Goal: Task Accomplishment & Management: Use online tool/utility

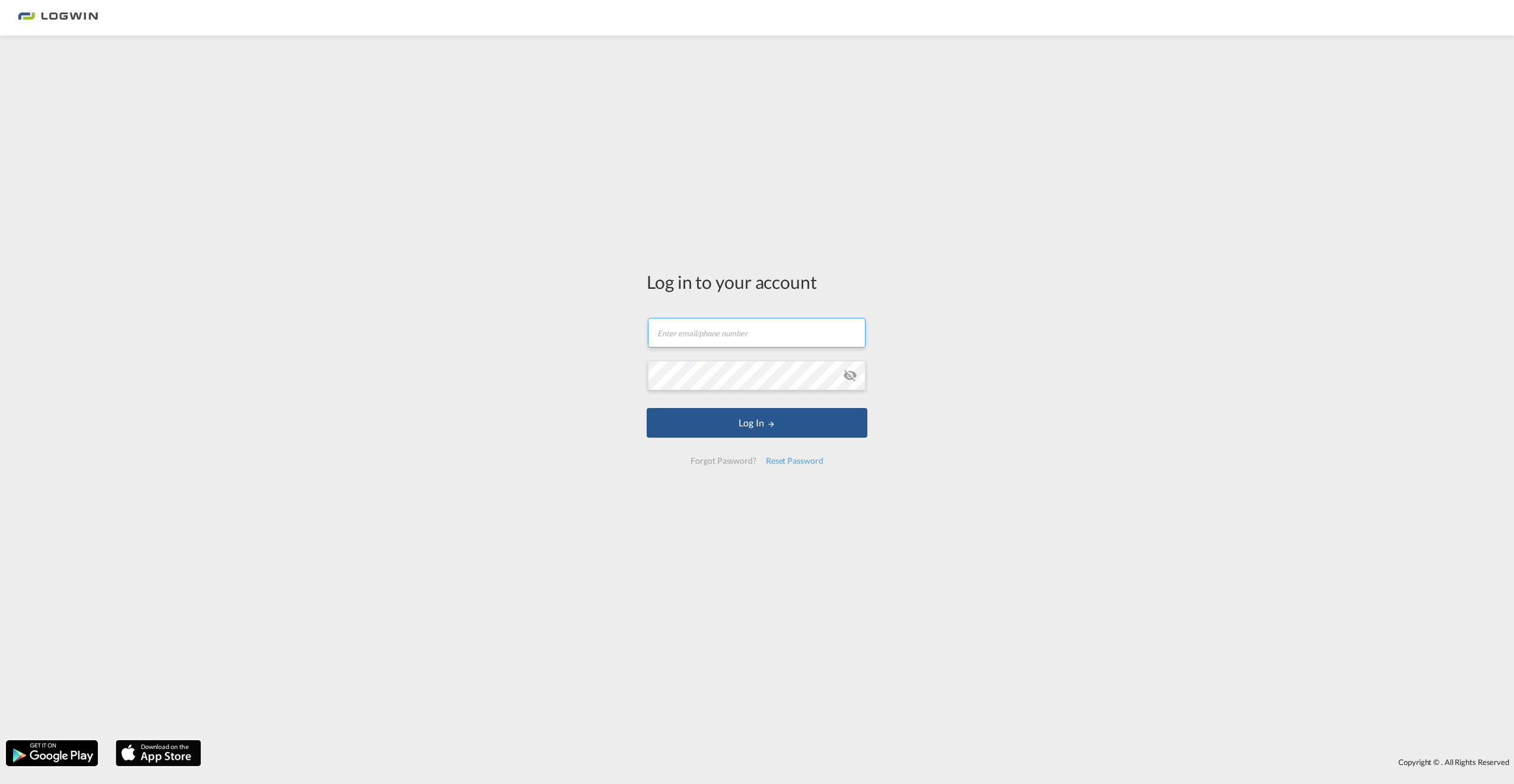
click at [707, 333] on input "text" at bounding box center [756, 333] width 217 height 29
click at [693, 340] on input "text" at bounding box center [756, 333] width 217 height 29
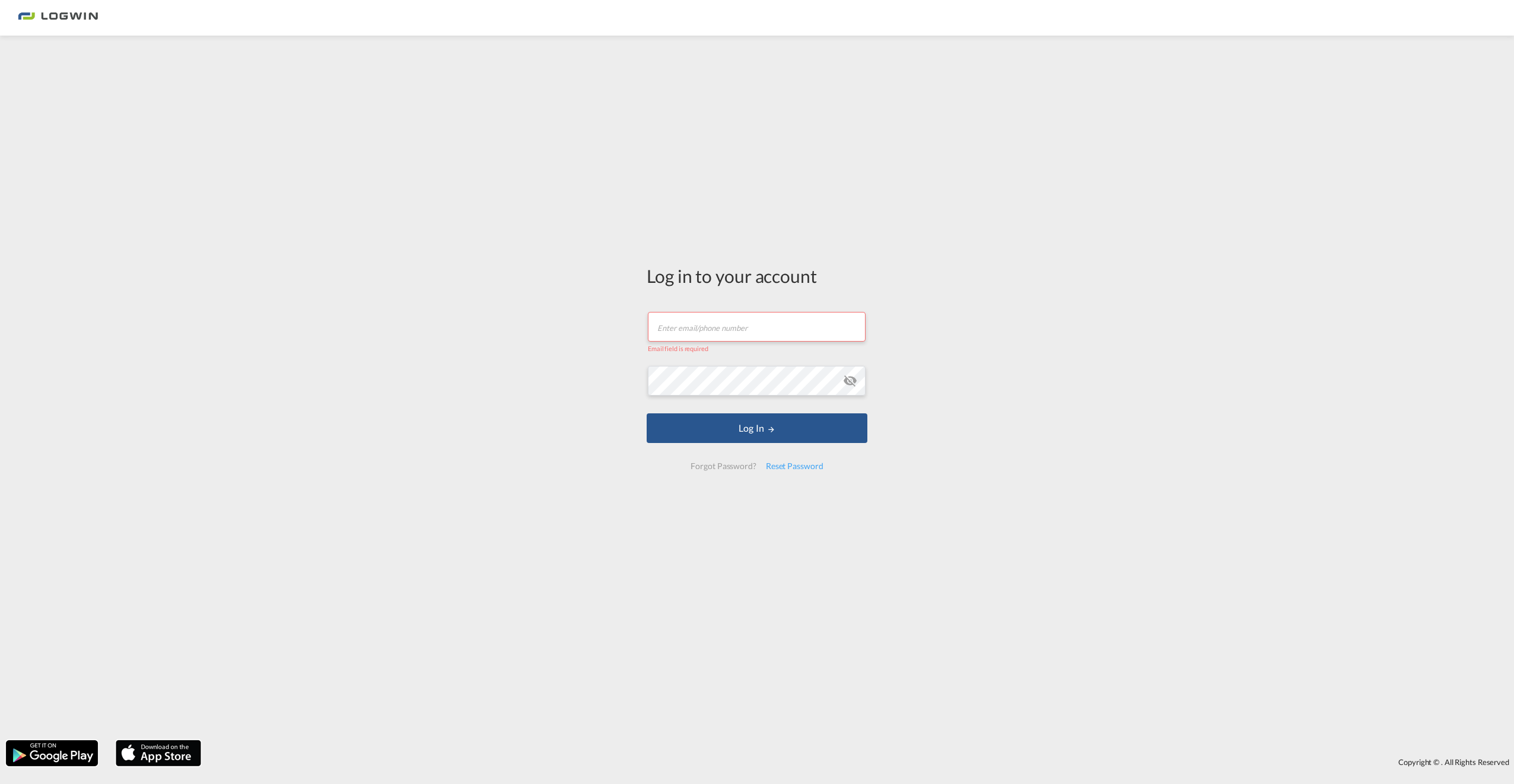
paste input "[PERSON_NAME][EMAIL_ADDRESS][PERSON_NAME][DOMAIN_NAME]"
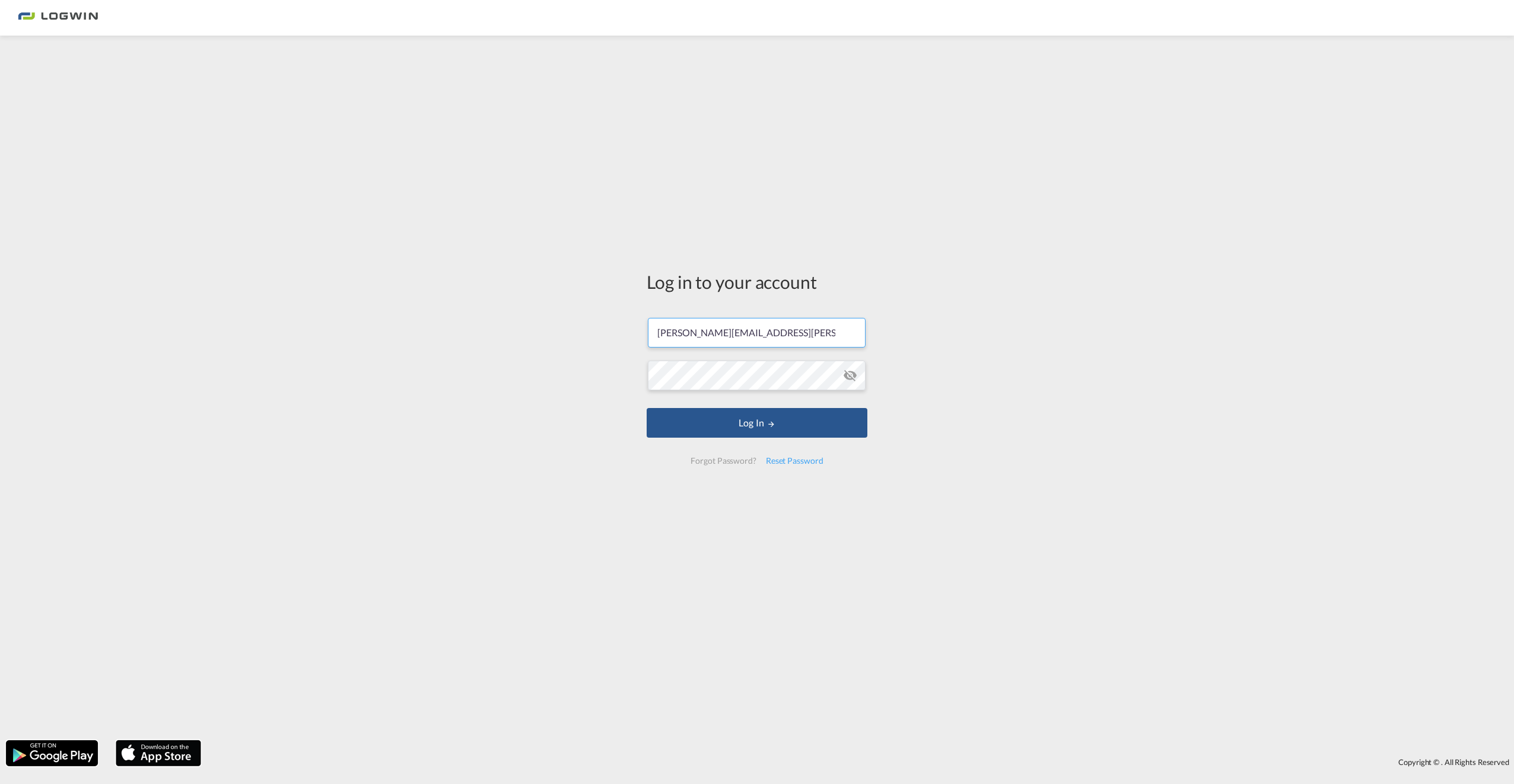
type input "[PERSON_NAME][EMAIL_ADDRESS][PERSON_NAME][DOMAIN_NAME]"
click at [728, 410] on button "Log In" at bounding box center [757, 423] width 221 height 29
